Goal: Task Accomplishment & Management: Manage account settings

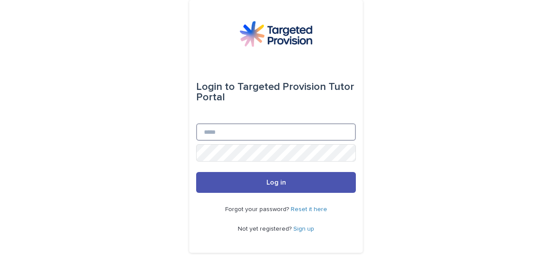
click at [219, 133] on input "Email" at bounding box center [276, 131] width 160 height 17
type input "**********"
click at [196, 172] on button "Log in" at bounding box center [276, 182] width 160 height 21
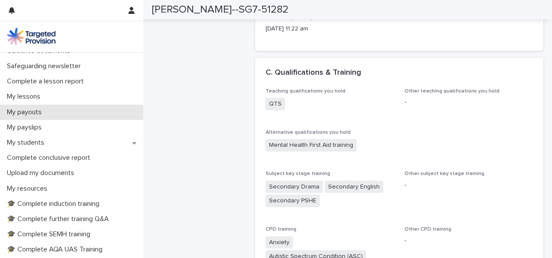
scroll to position [87, 0]
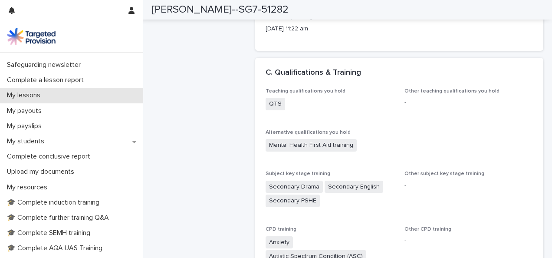
click at [29, 90] on div "My lessons" at bounding box center [71, 95] width 143 height 15
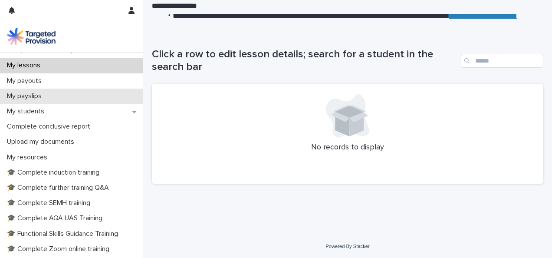
scroll to position [121, 0]
